Goal: Task Accomplishment & Management: Manage account settings

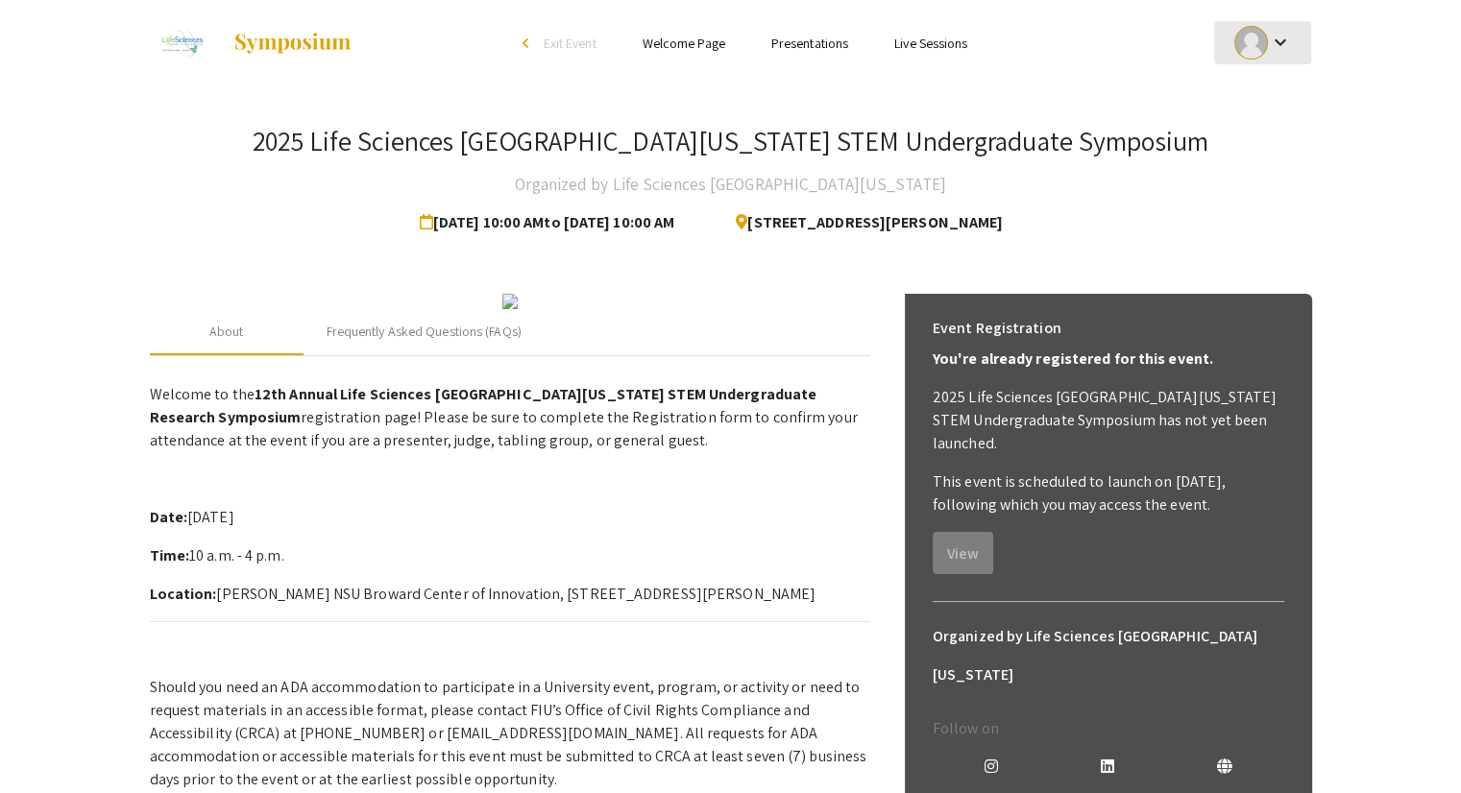
click at [1268, 40] on mat-icon "keyboard_arrow_down" at bounding box center [1279, 42] width 23 height 23
click at [1259, 132] on button "My Submissions" at bounding box center [1273, 141] width 118 height 46
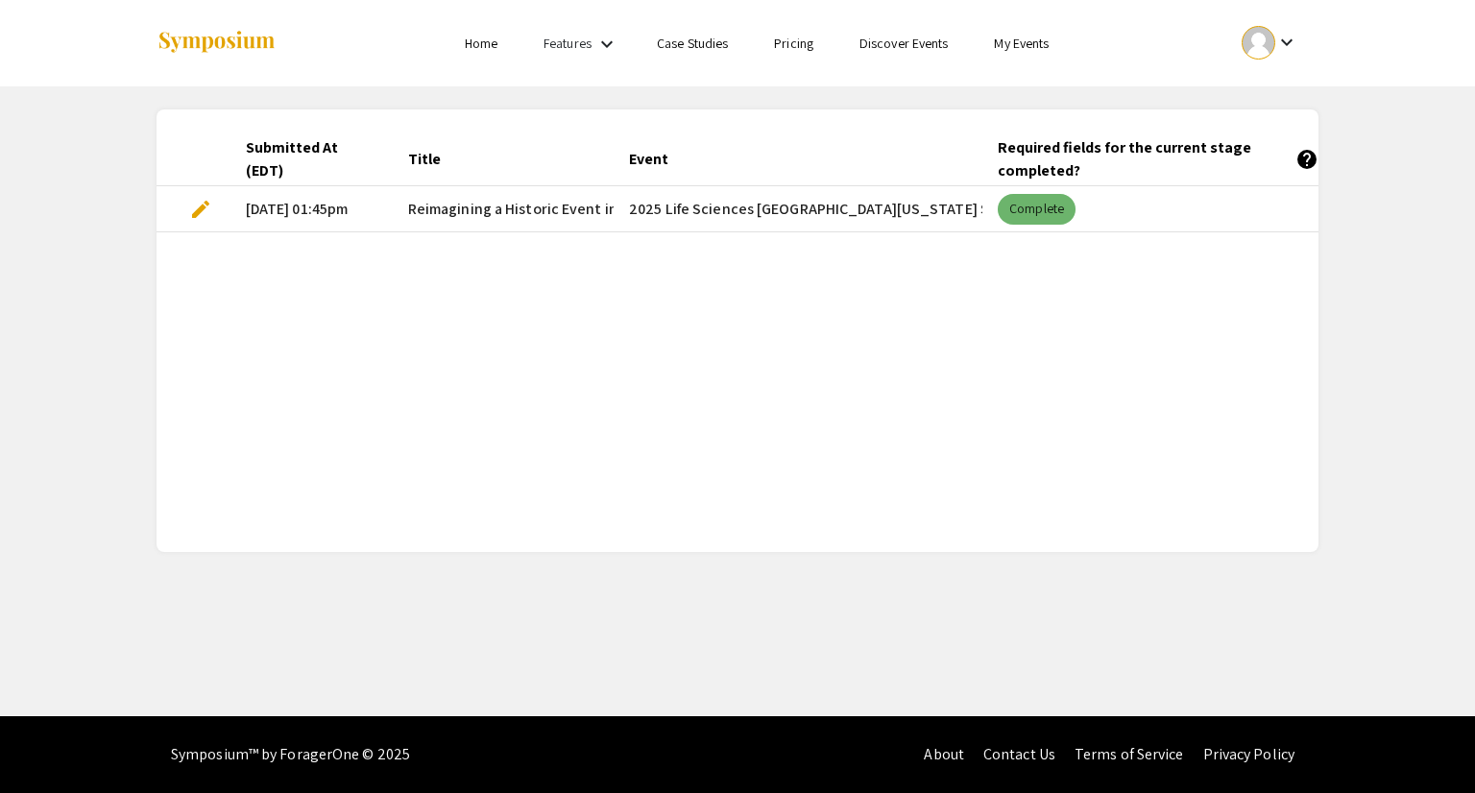
click at [1044, 205] on mat-chip "Complete" at bounding box center [1037, 209] width 78 height 31
click at [949, 206] on mat-cell "2025 Life Sciences [GEOGRAPHIC_DATA][US_STATE] STEM Undergraduate Symposium" at bounding box center [798, 209] width 369 height 46
click at [1041, 44] on link "My Events" at bounding box center [1021, 43] width 55 height 17
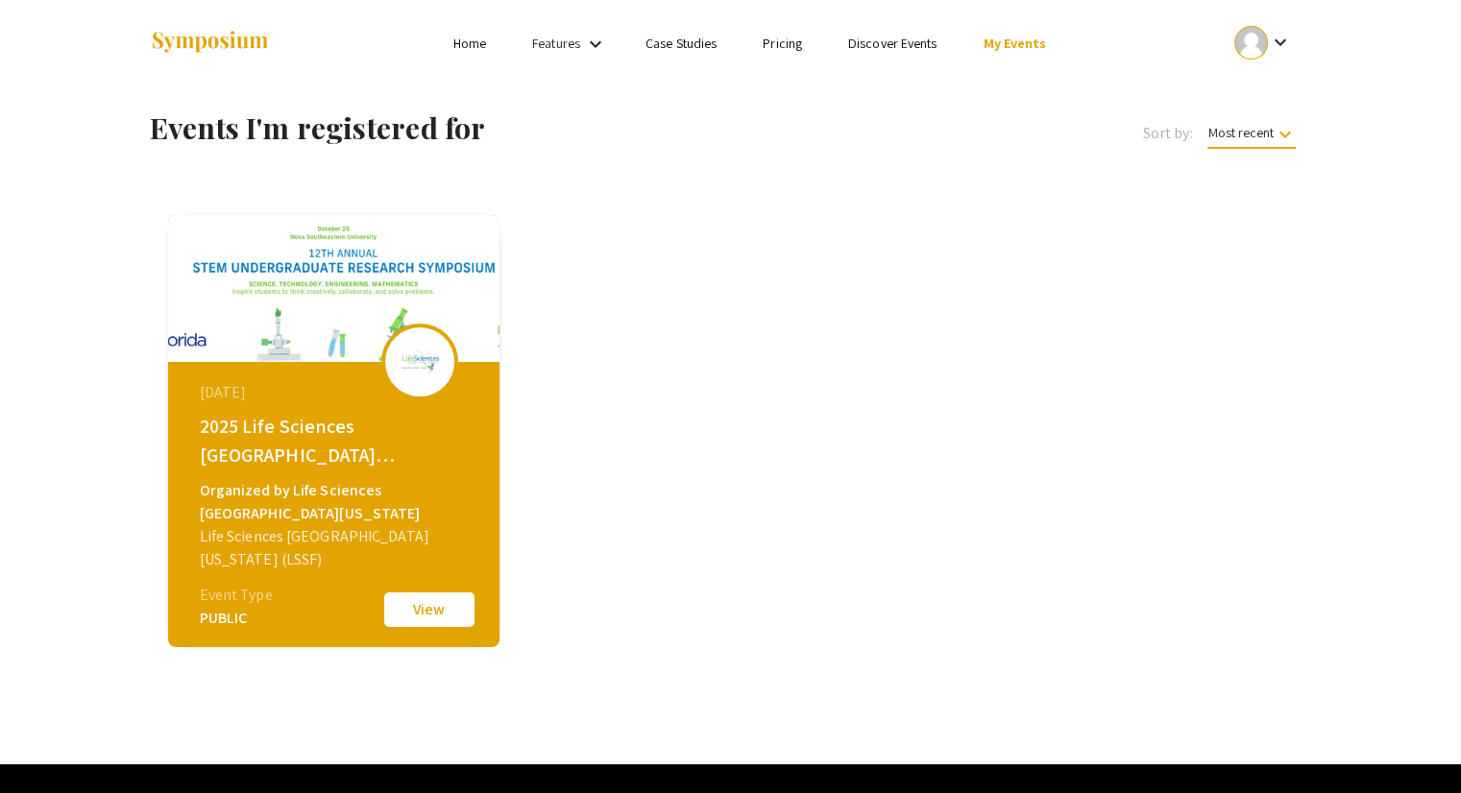
scroll to position [41, 0]
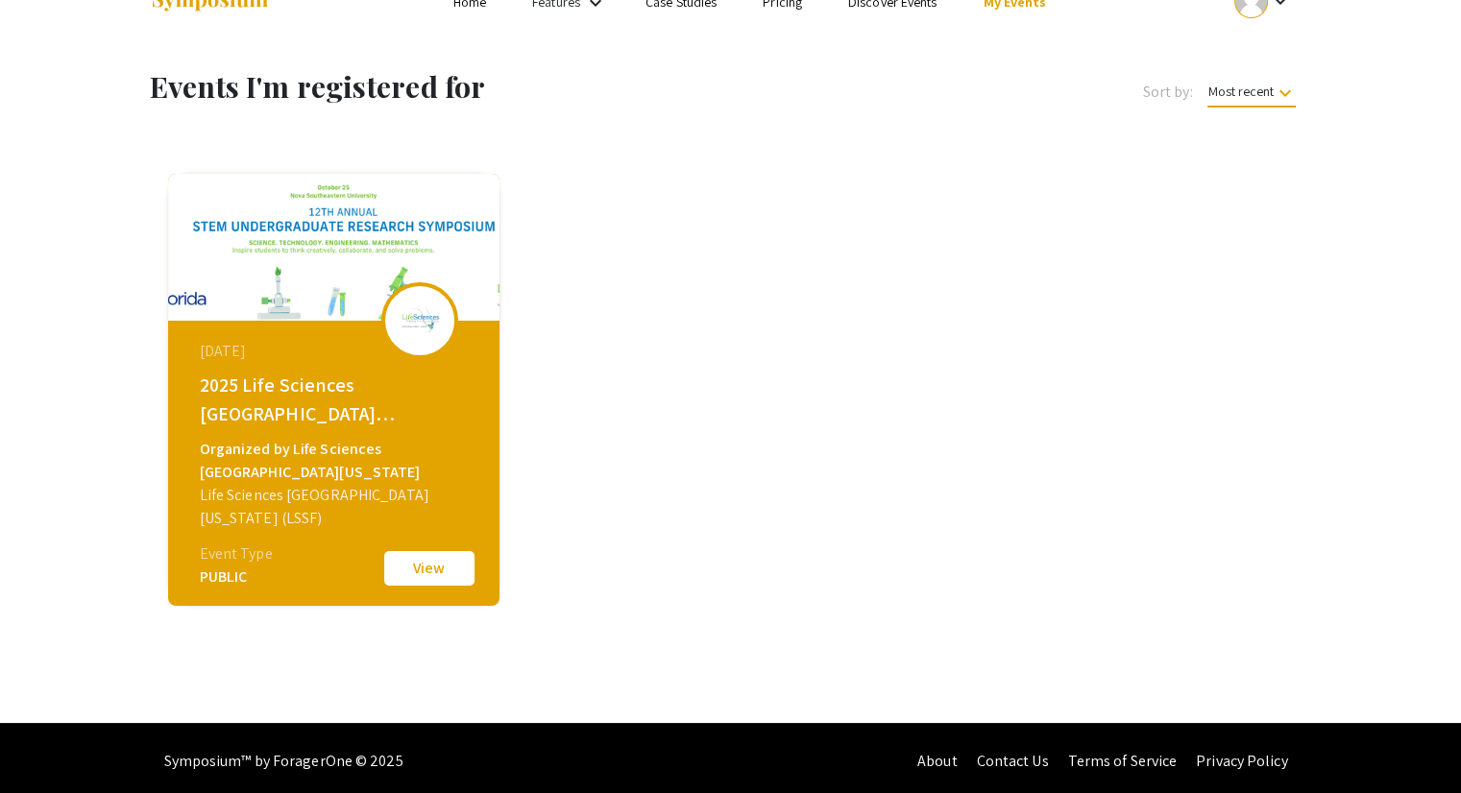
click at [456, 581] on button "View" at bounding box center [429, 568] width 96 height 40
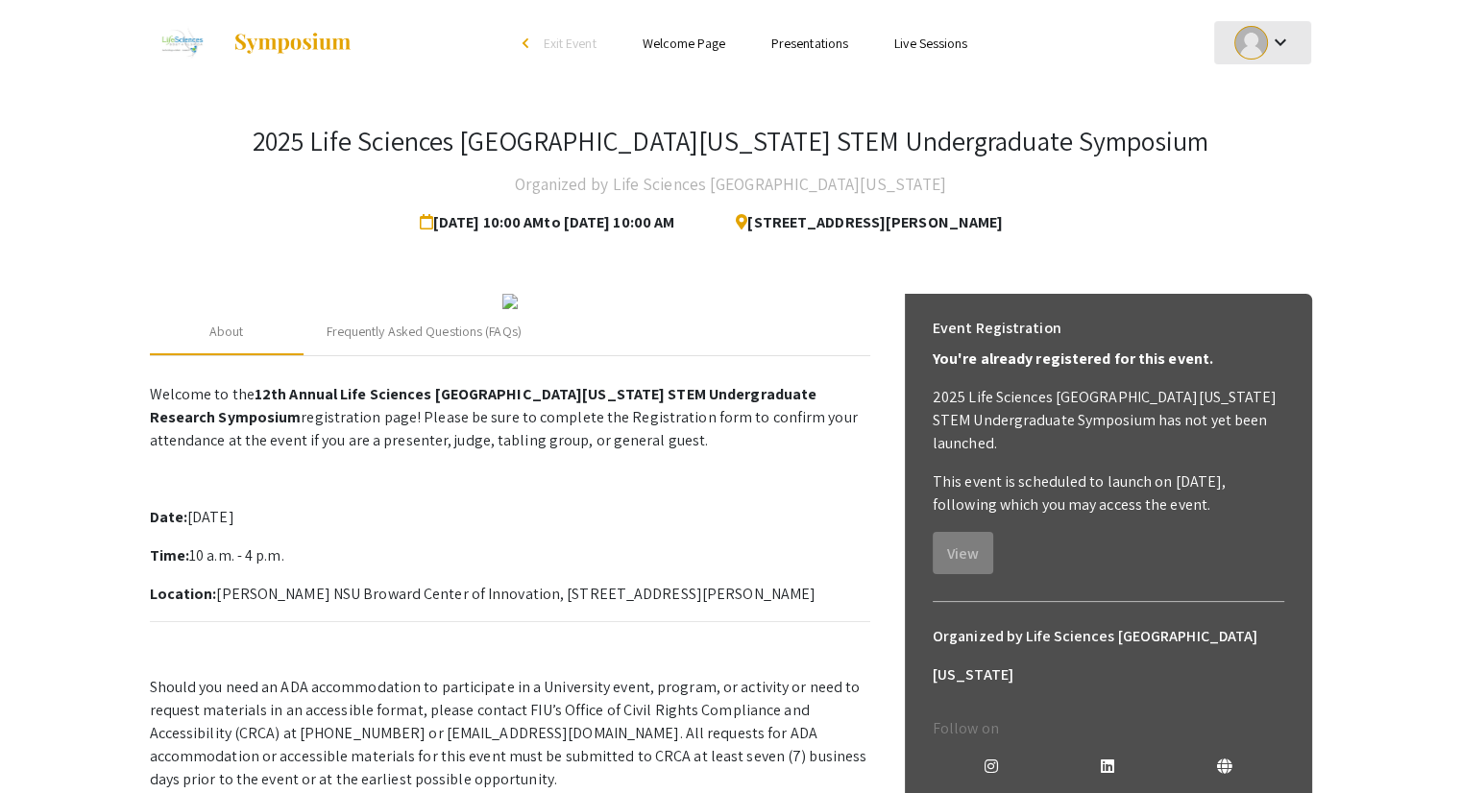
click at [1288, 29] on div "keyboard_arrow_down" at bounding box center [1263, 42] width 66 height 43
click at [1277, 141] on button "My Submissions" at bounding box center [1273, 141] width 118 height 46
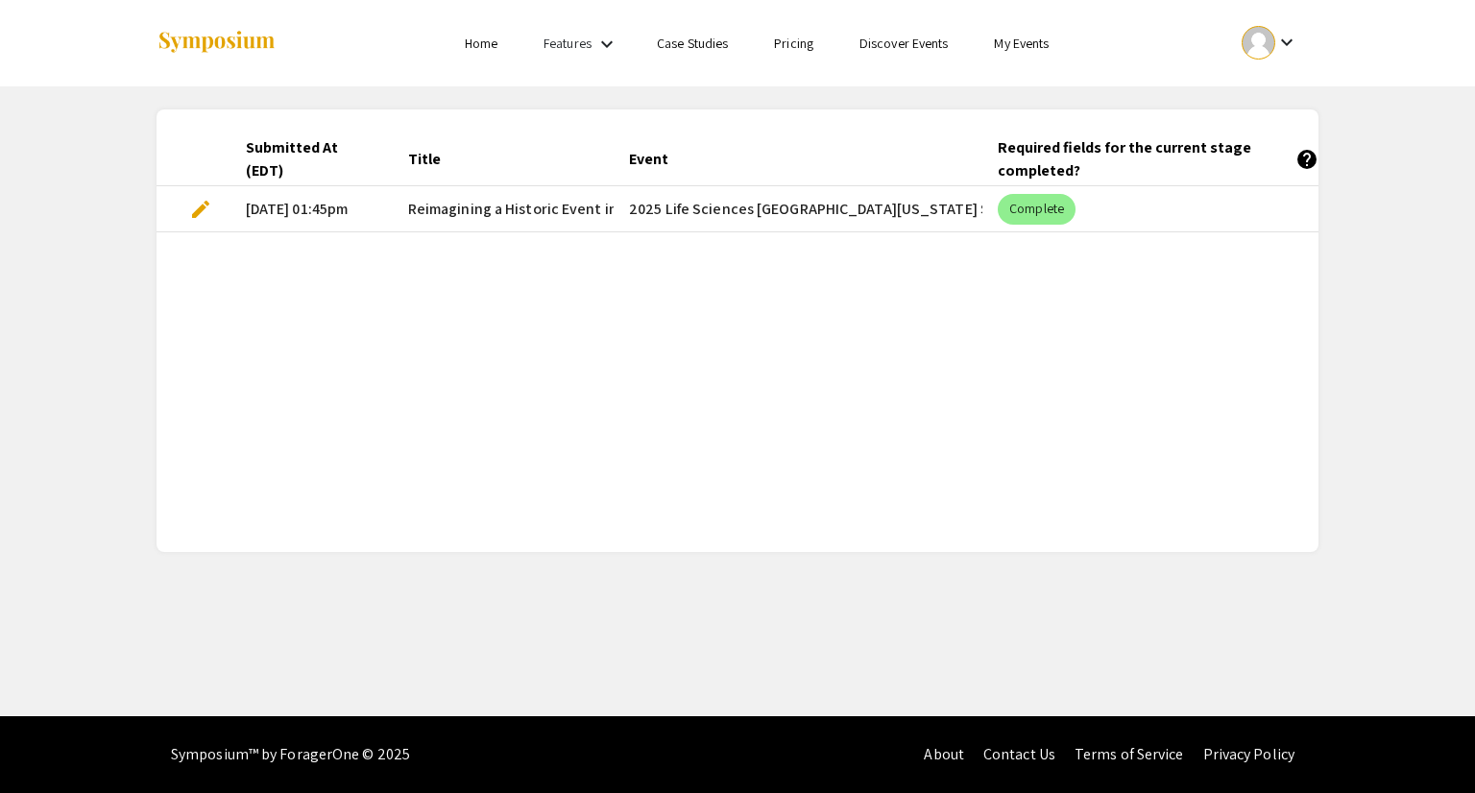
click at [515, 201] on span "Reimagining a Historic Event in the Smartphone Era: A Work-in-Progress on Archi…" at bounding box center [759, 209] width 702 height 23
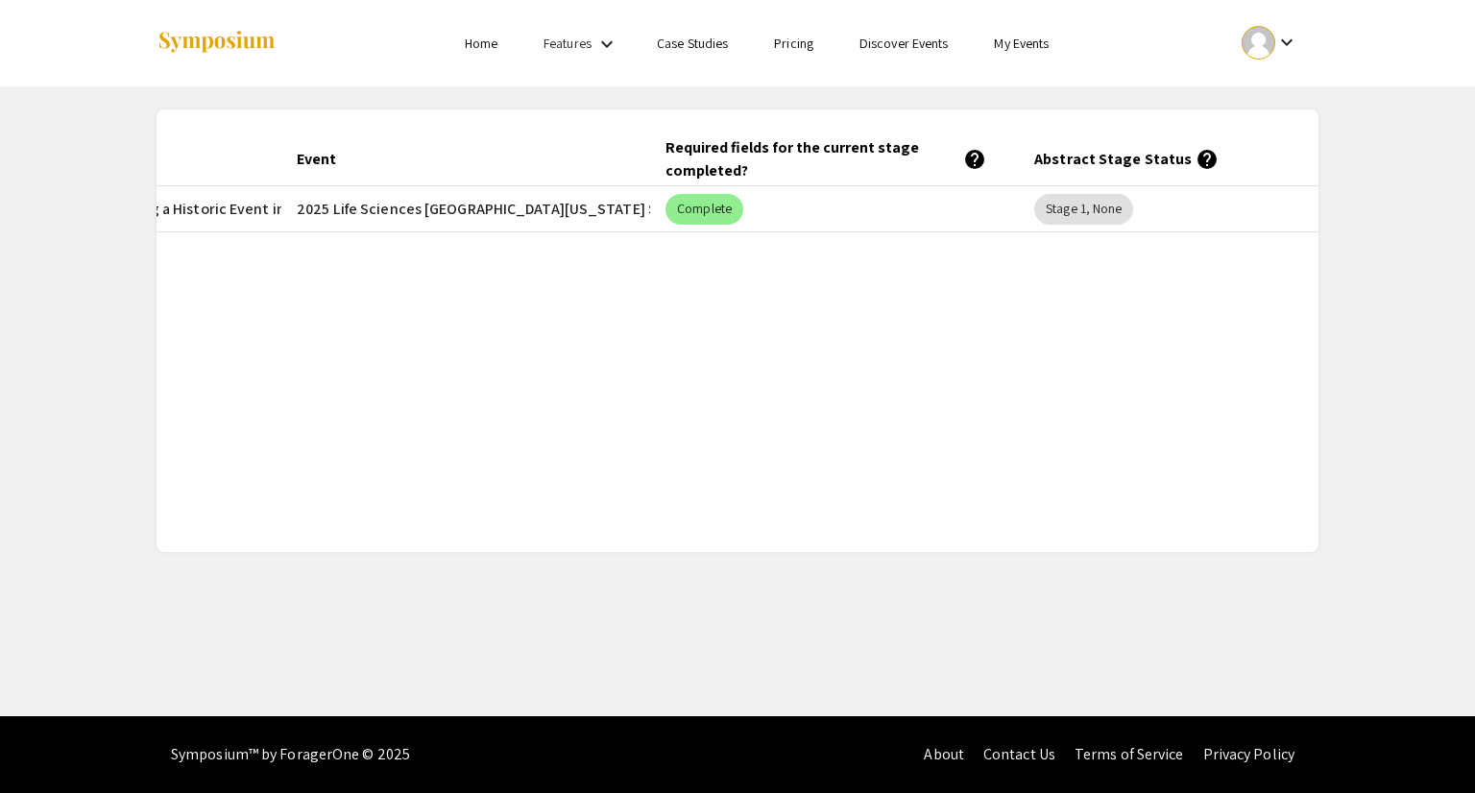
scroll to position [0, 401]
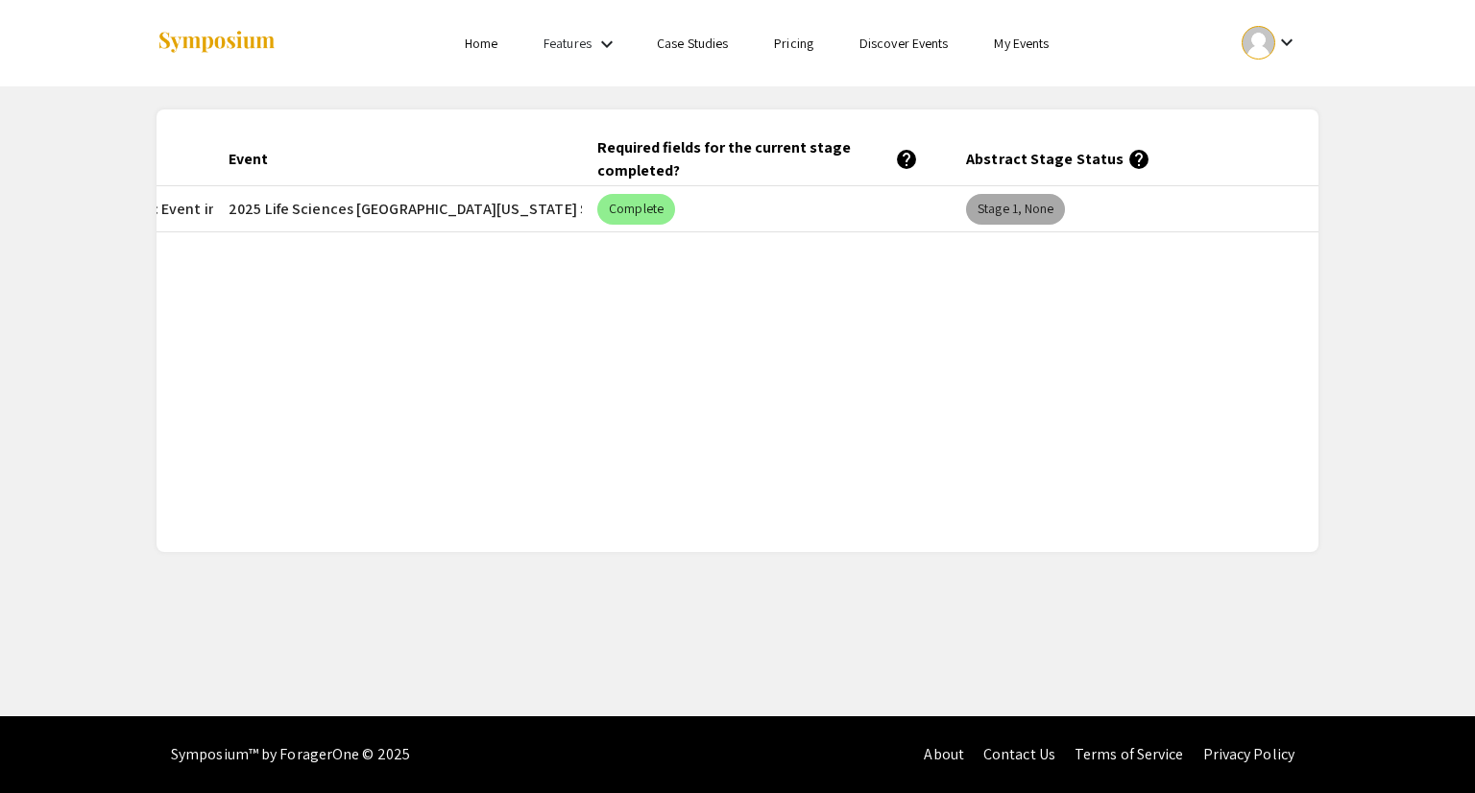
click at [1037, 200] on mat-chip "Stage 1, None" at bounding box center [1015, 209] width 99 height 31
click at [1034, 211] on mat-chip "Stage 1, None" at bounding box center [1015, 209] width 99 height 31
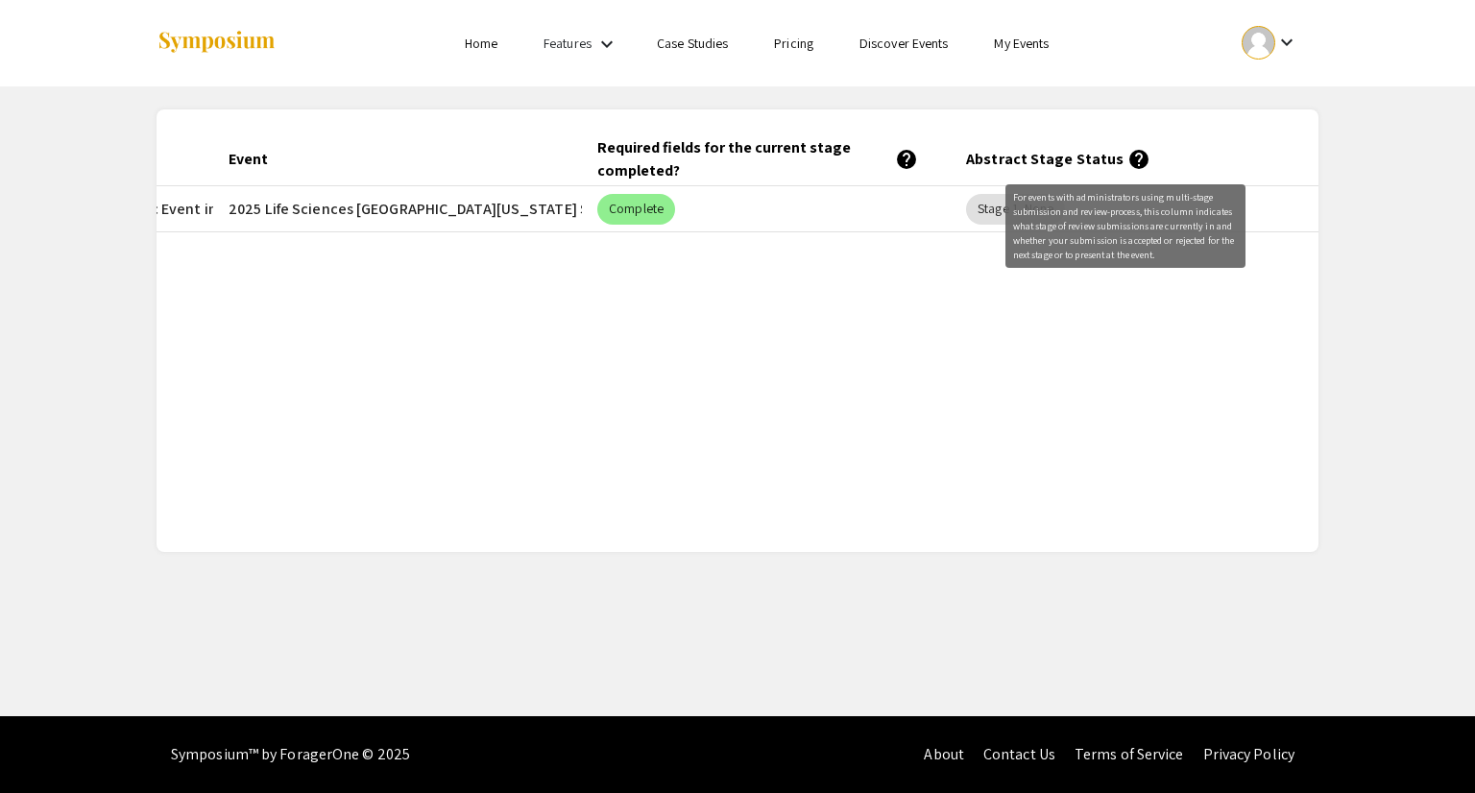
click at [1128, 159] on mat-icon "help" at bounding box center [1139, 159] width 23 height 23
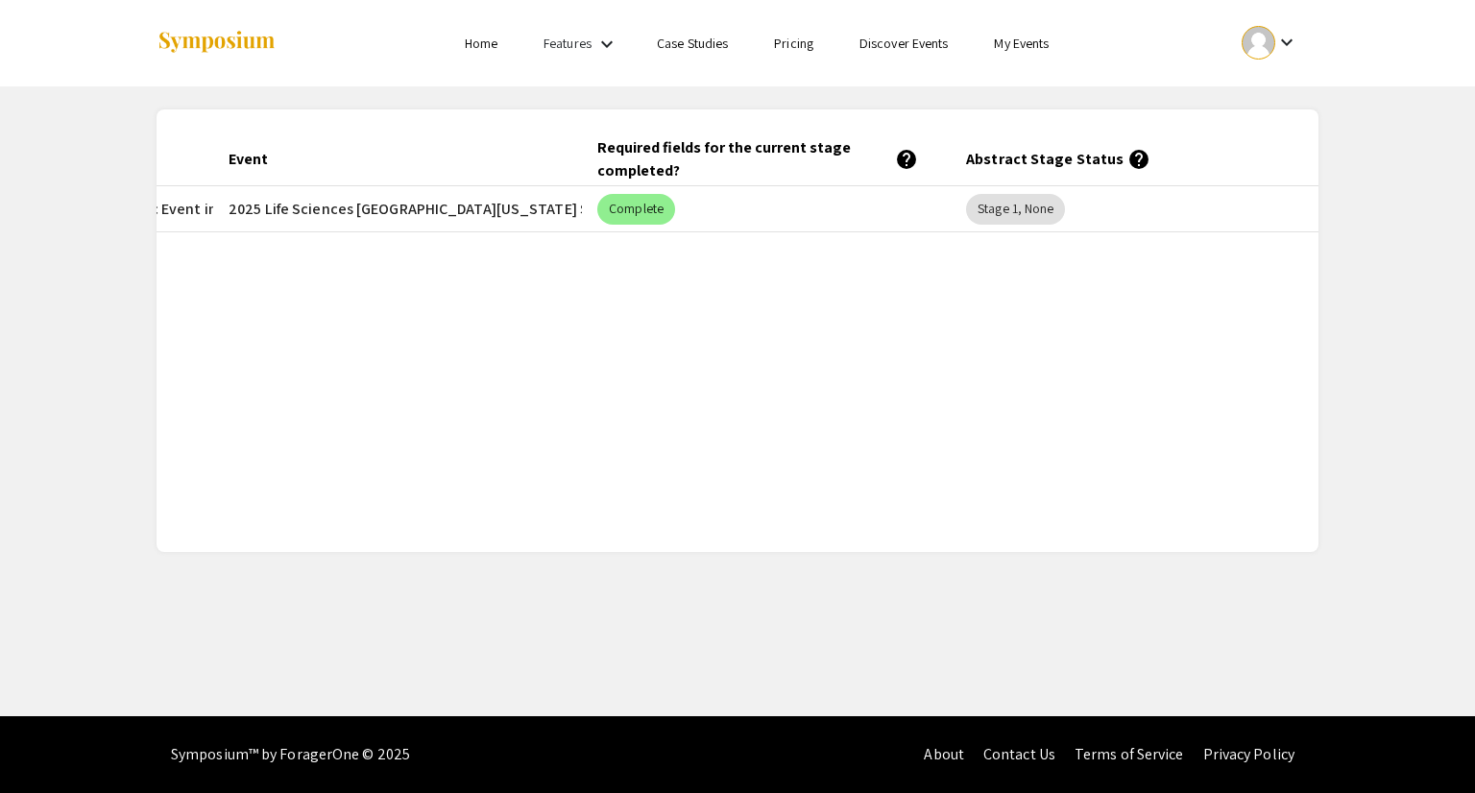
click at [1128, 159] on mat-icon "help" at bounding box center [1139, 159] width 23 height 23
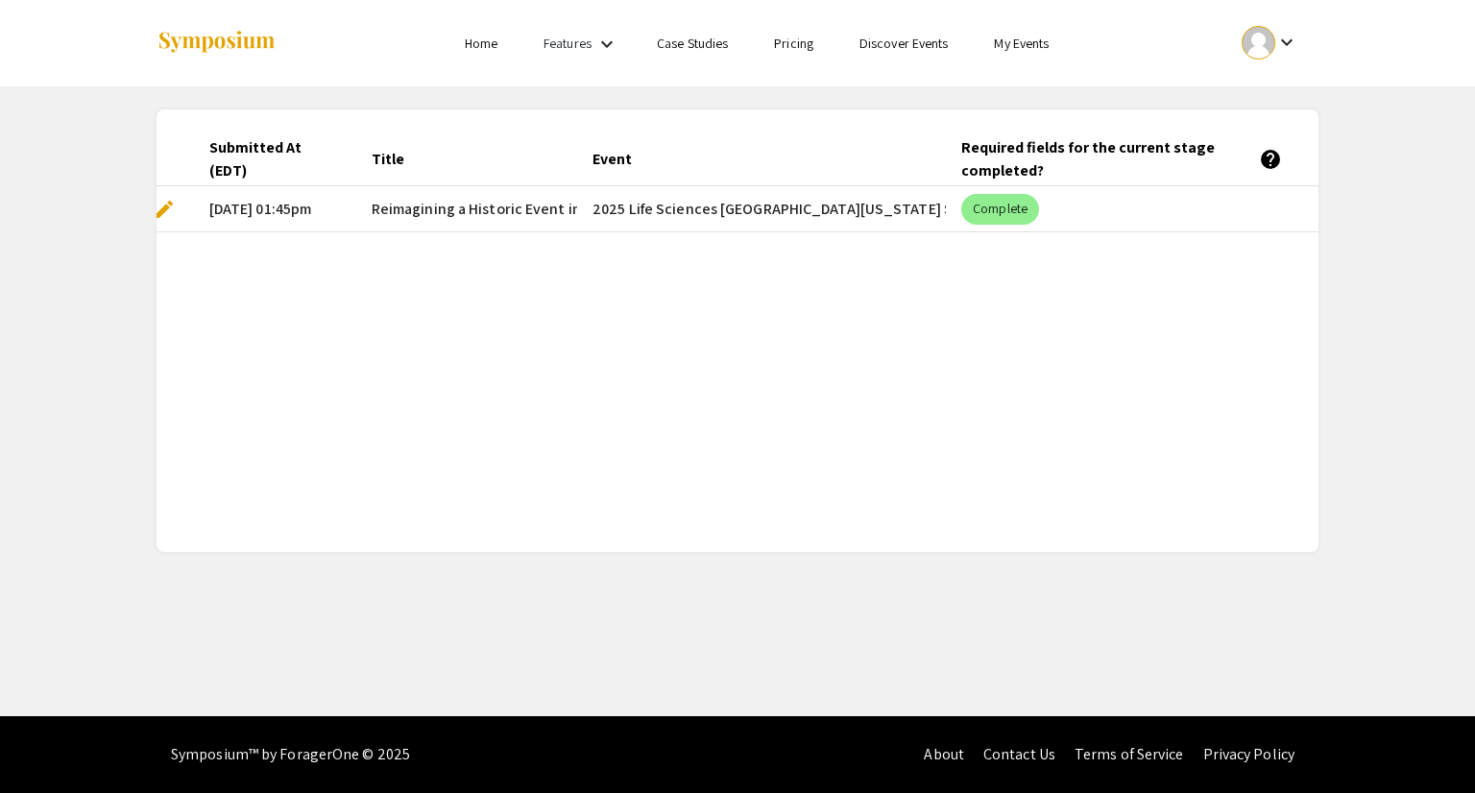
scroll to position [0, 0]
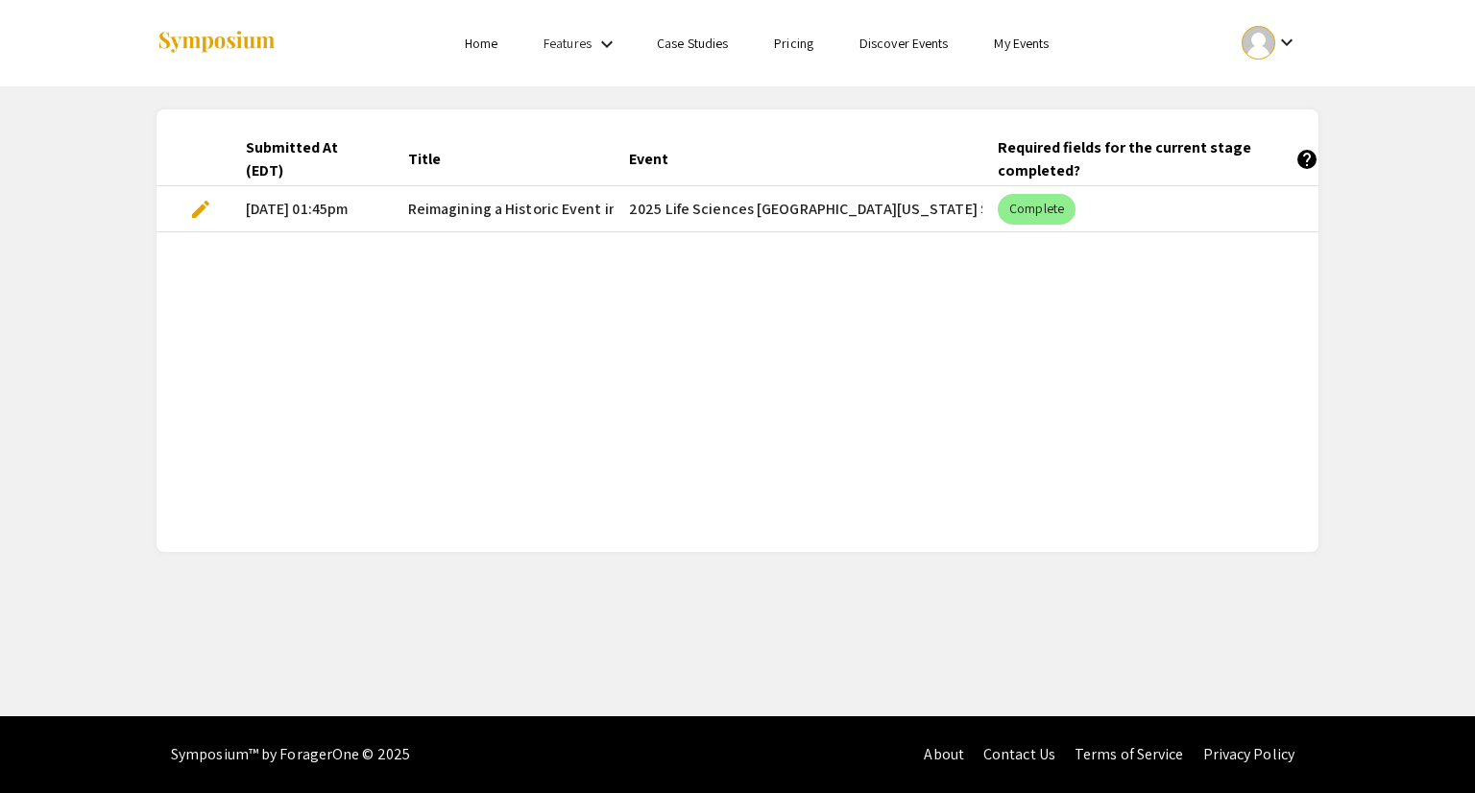
click at [596, 47] on mat-icon "keyboard_arrow_down" at bounding box center [607, 44] width 23 height 23
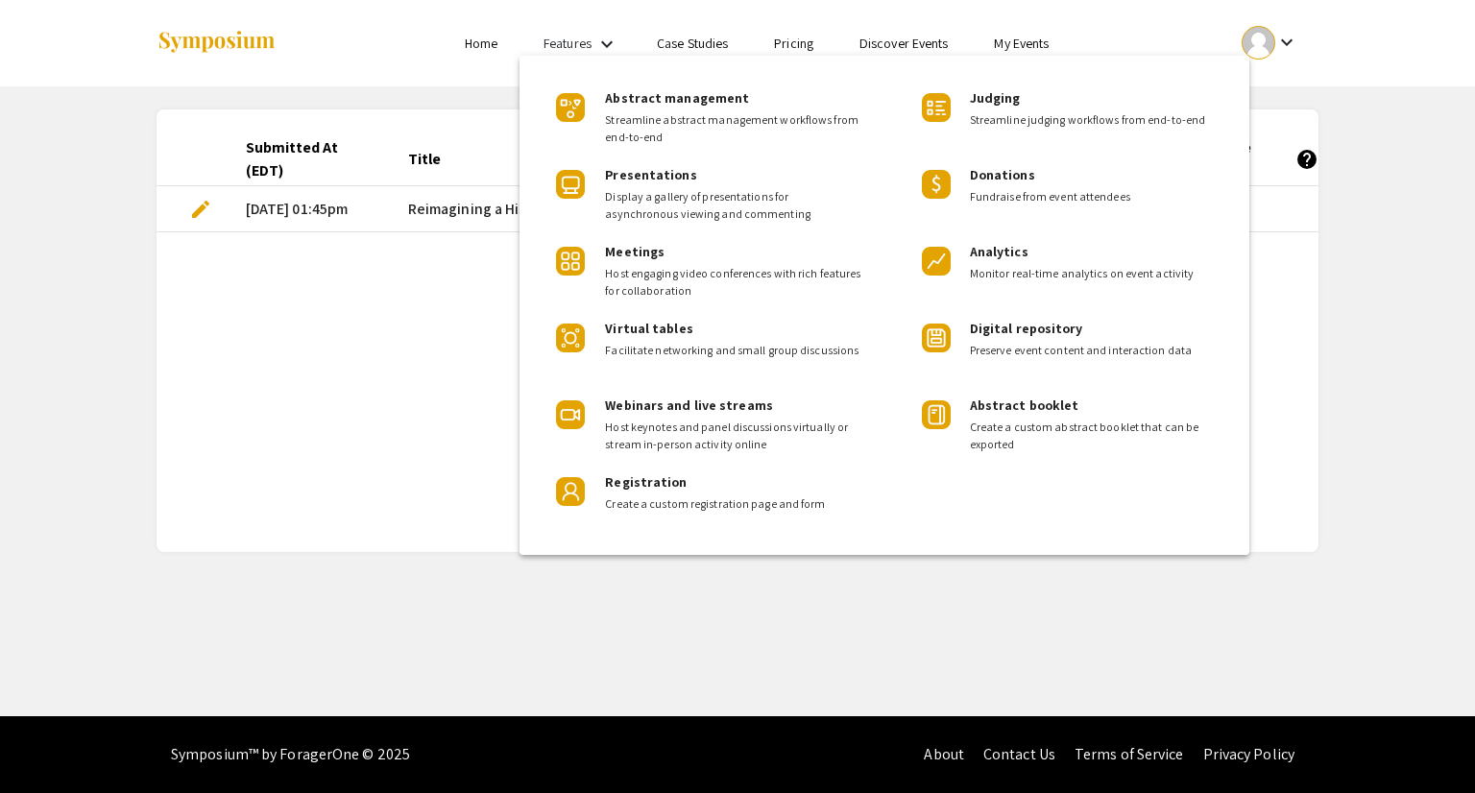
click at [596, 47] on div at bounding box center [737, 396] width 1475 height 793
